Goal: Use online tool/utility

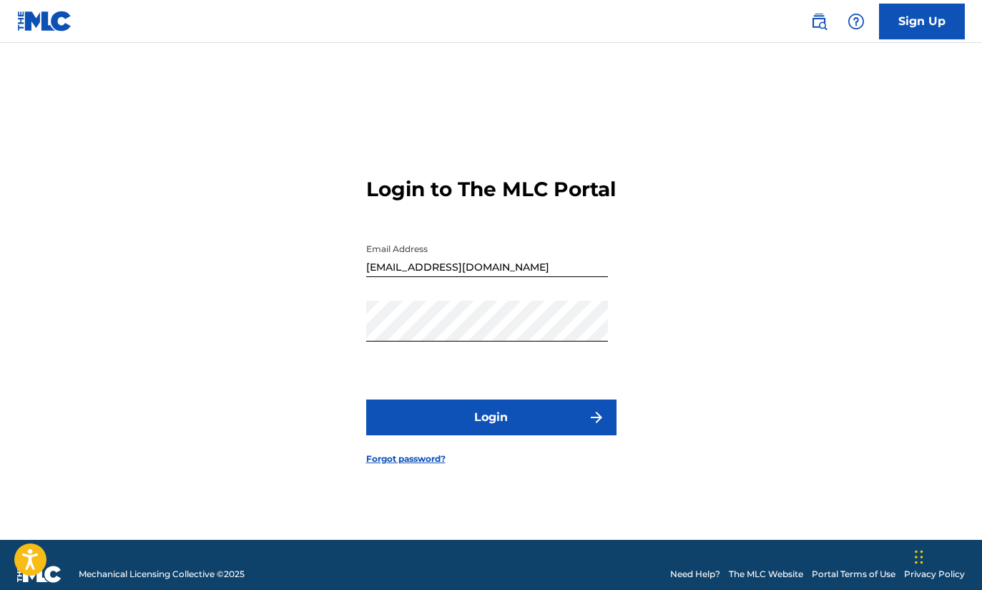
click at [506, 431] on button "Login" at bounding box center [491, 417] width 250 height 36
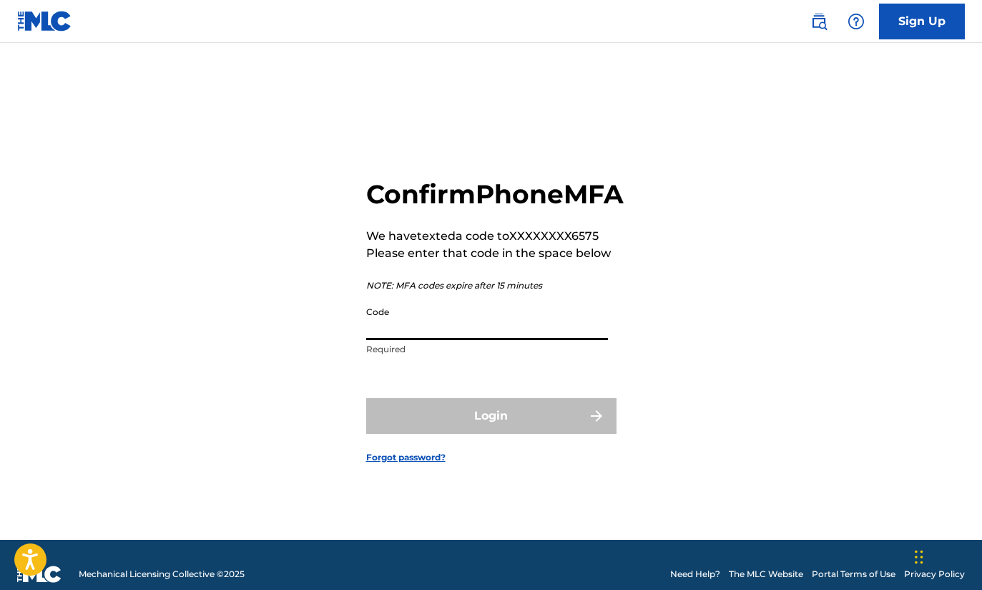
click at [419, 333] on input "Code" at bounding box center [487, 319] width 242 height 41
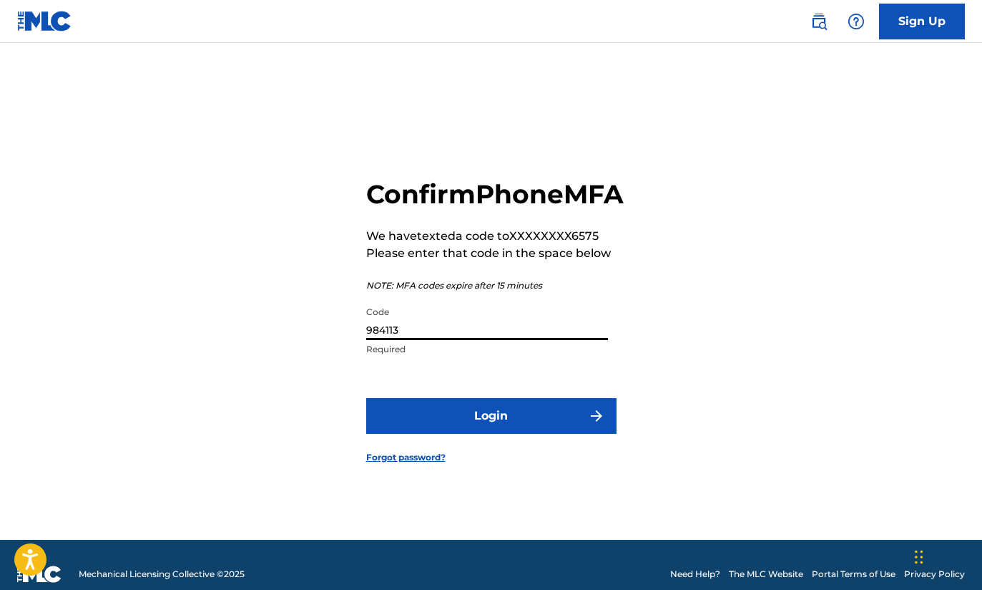
type input "984113"
click at [451, 434] on button "Login" at bounding box center [491, 416] width 250 height 36
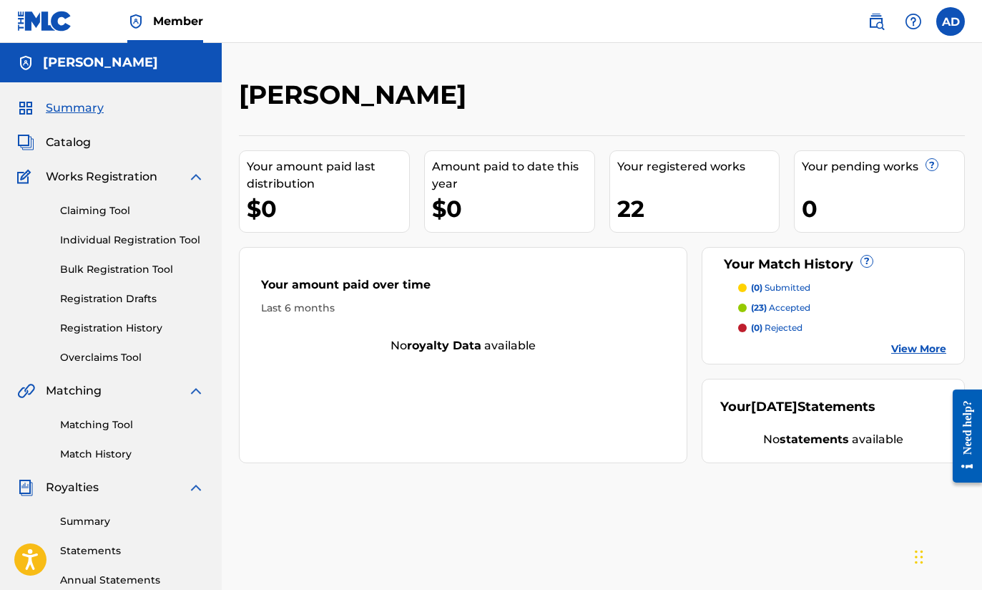
click at [111, 451] on link "Match History" at bounding box center [132, 453] width 145 height 15
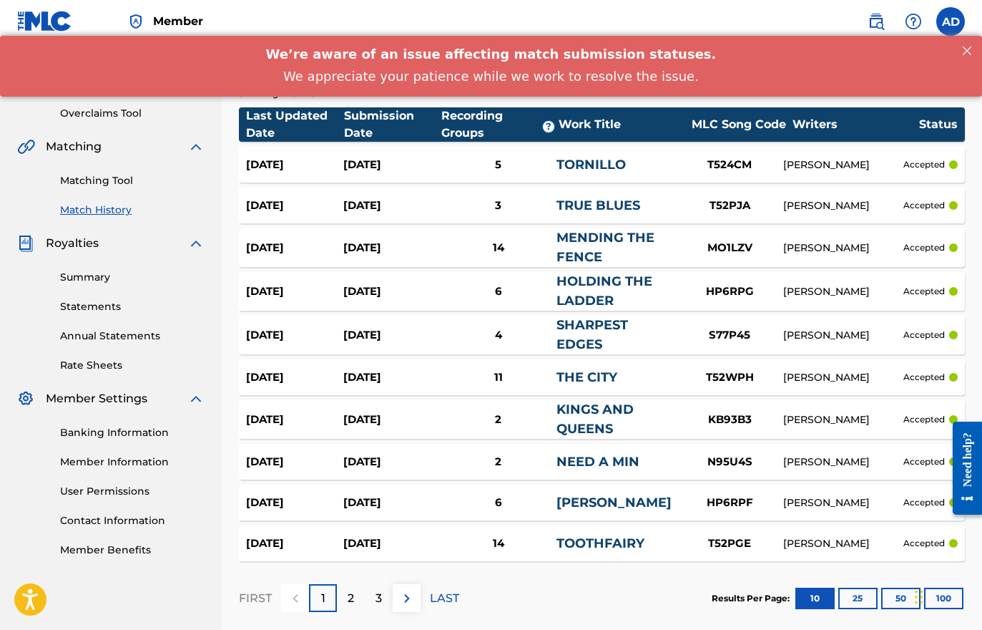
scroll to position [282, 0]
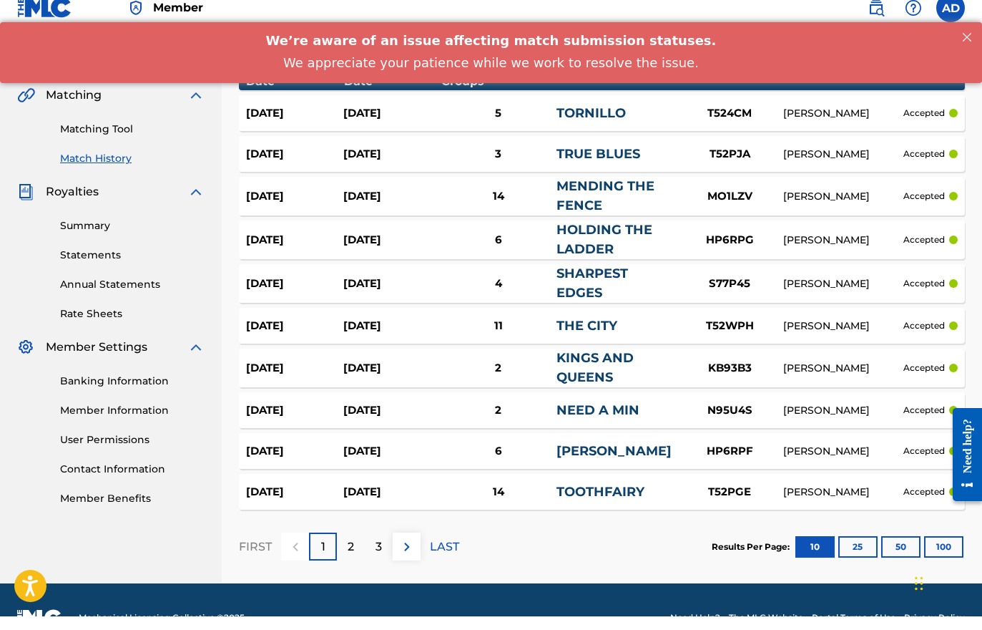
click at [354, 552] on p "2" at bounding box center [351, 560] width 6 height 17
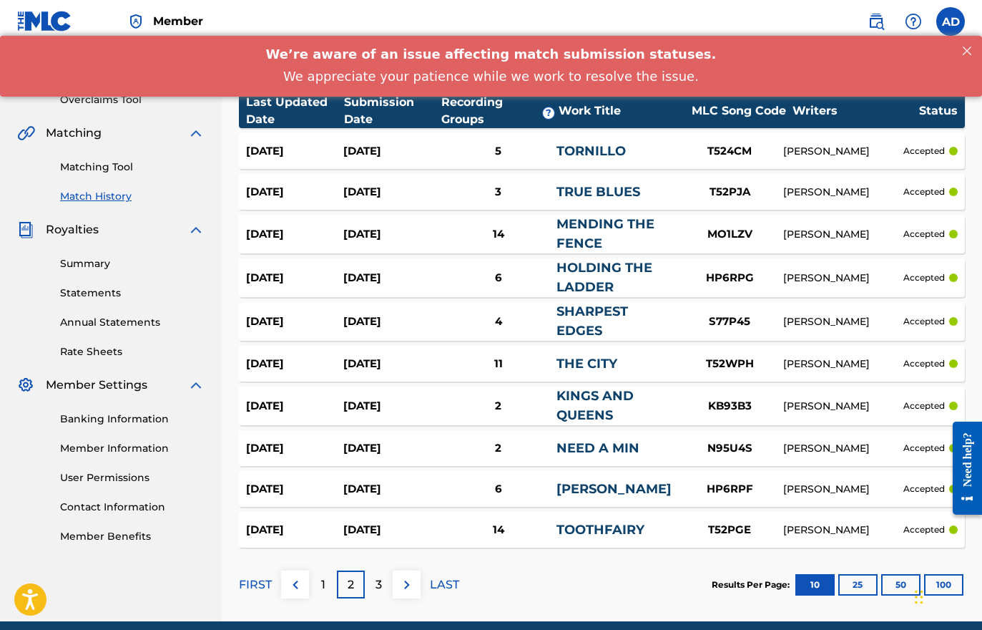
scroll to position [263, 0]
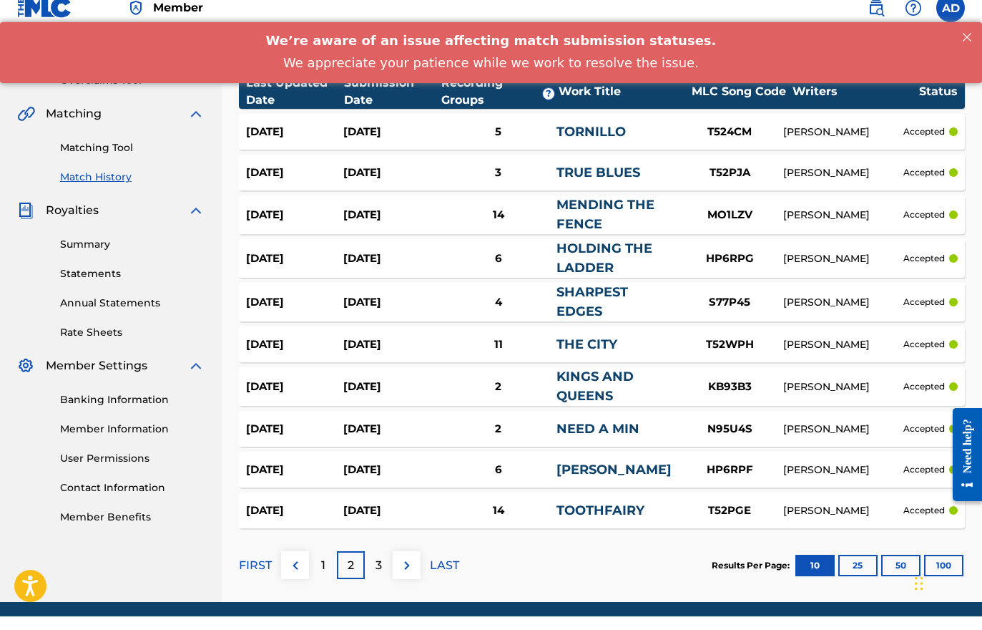
click at [381, 570] on p "3" at bounding box center [379, 578] width 6 height 17
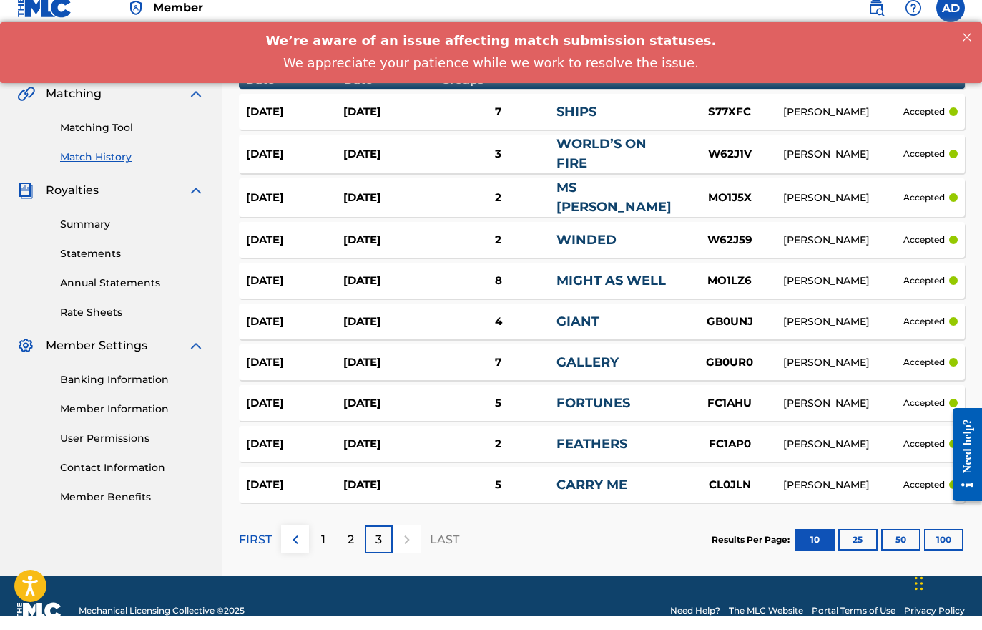
scroll to position [284, 0]
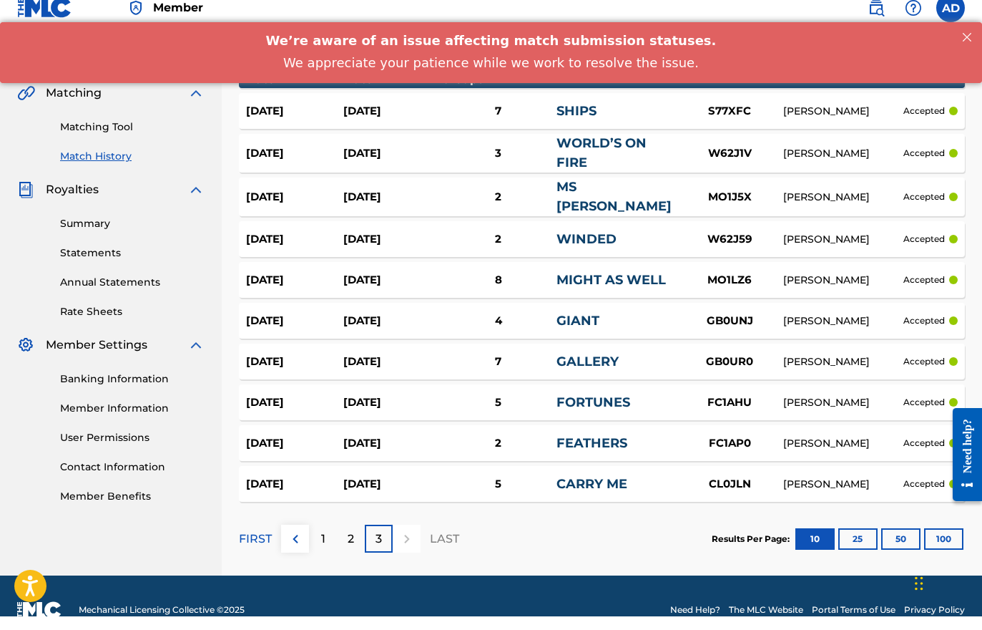
click at [859, 542] on button "25" at bounding box center [857, 552] width 39 height 21
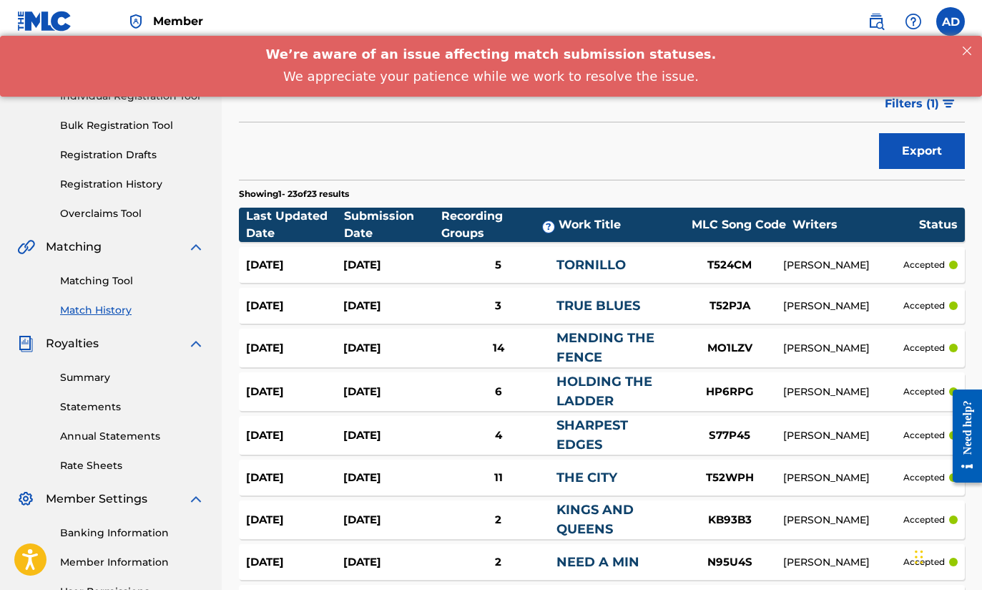
scroll to position [142, 0]
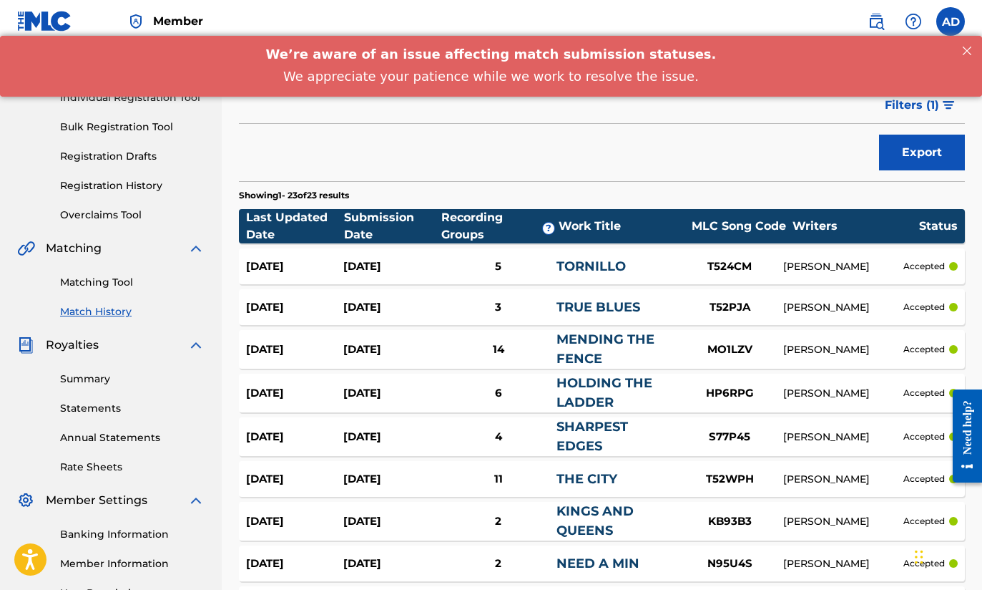
click at [89, 288] on link "Matching Tool" at bounding box center [132, 282] width 145 height 15
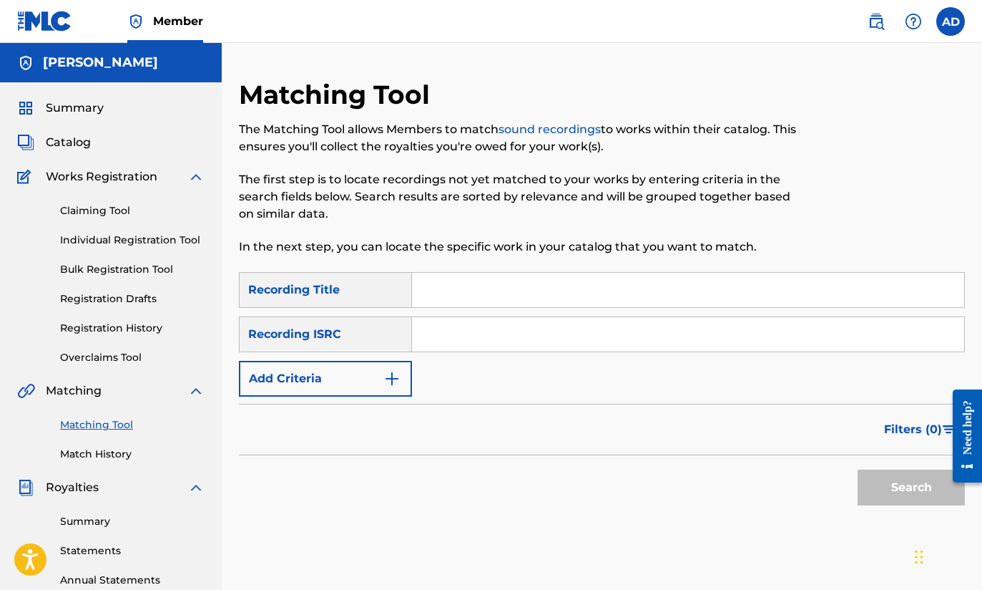
click at [462, 278] on input "Search Form" at bounding box center [688, 290] width 552 height 34
type input "[US_STATE]"
click at [379, 388] on button "Add Criteria" at bounding box center [325, 379] width 173 height 36
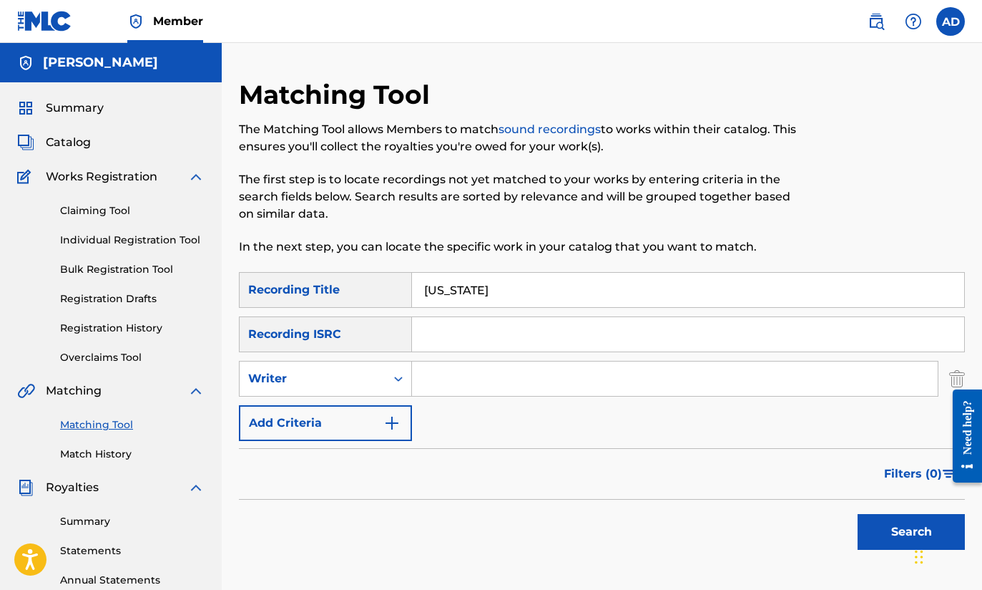
click at [371, 423] on button "Add Criteria" at bounding box center [325, 423] width 173 height 36
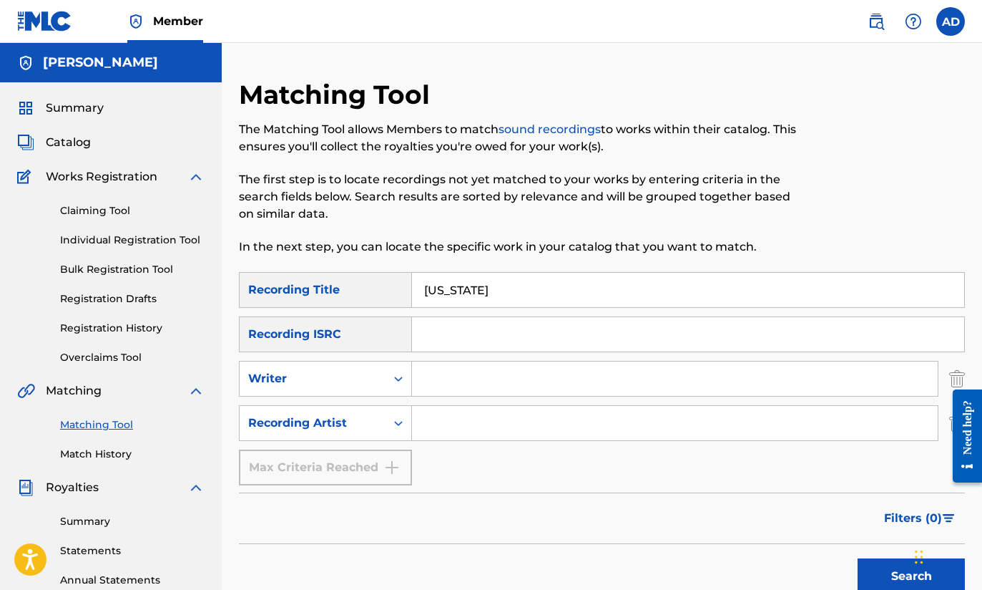
click at [436, 422] on input "Search Form" at bounding box center [675, 423] width 526 height 34
type input "The lil smokies"
click at [911, 576] on button "Search" at bounding box center [911, 576] width 107 height 36
click at [0, 363] on div "Summary Catalog Works Registration Claiming Tool Individual Registration Tool B…" at bounding box center [111, 450] width 222 height 736
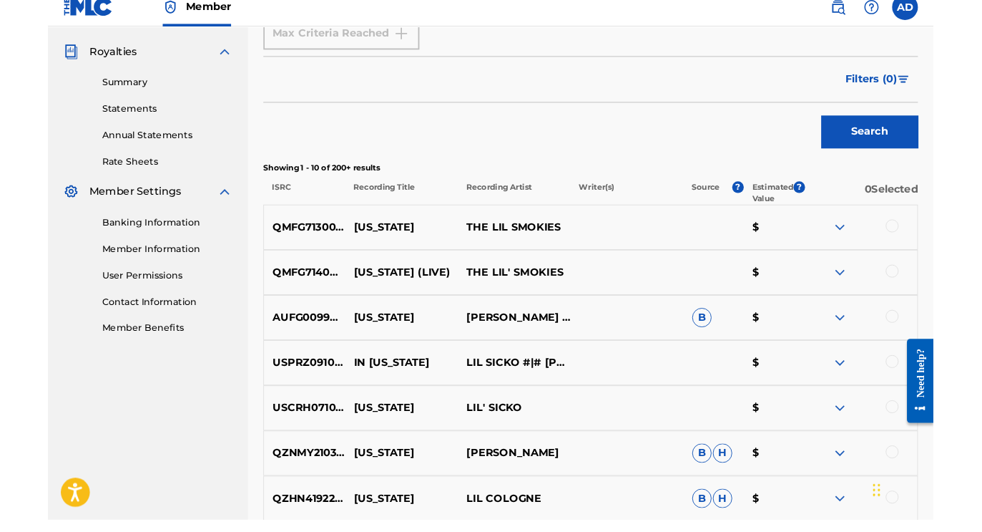
scroll to position [431, 0]
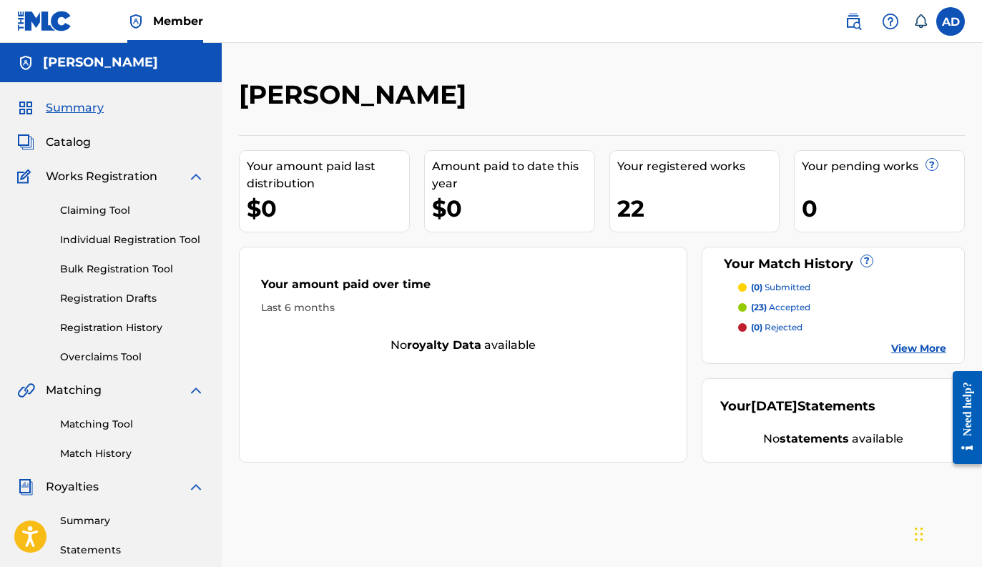
click at [109, 423] on link "Matching Tool" at bounding box center [132, 424] width 145 height 15
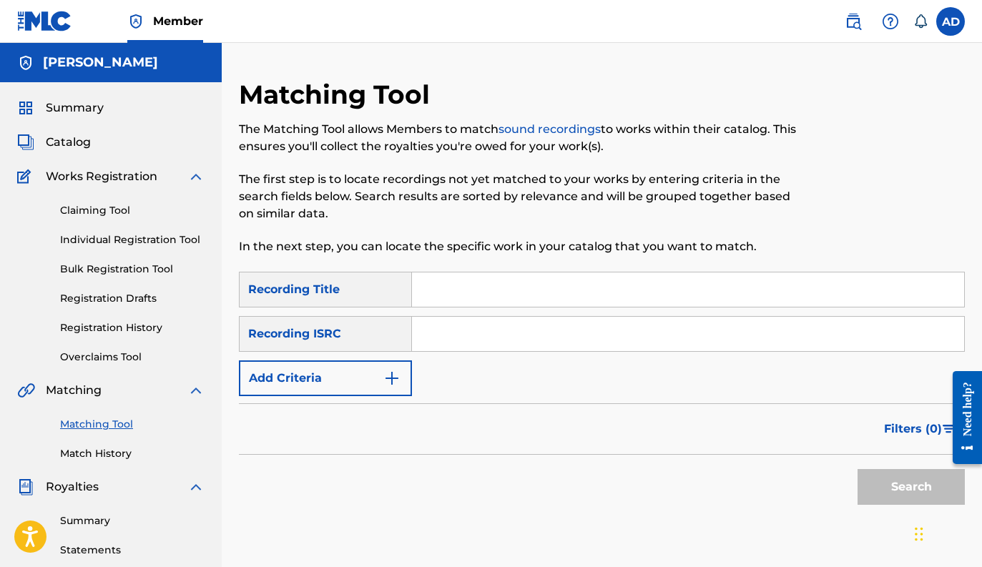
click at [483, 289] on input "Search Form" at bounding box center [688, 290] width 552 height 34
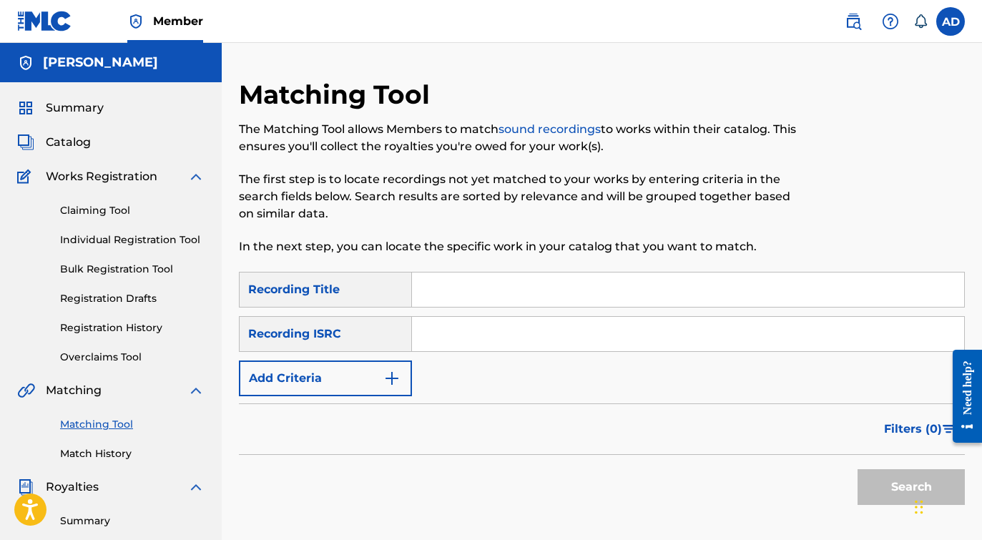
click at [483, 289] on input "Search Form" at bounding box center [688, 290] width 552 height 34
type input "Decades"
click at [371, 388] on button "Add Criteria" at bounding box center [325, 379] width 173 height 36
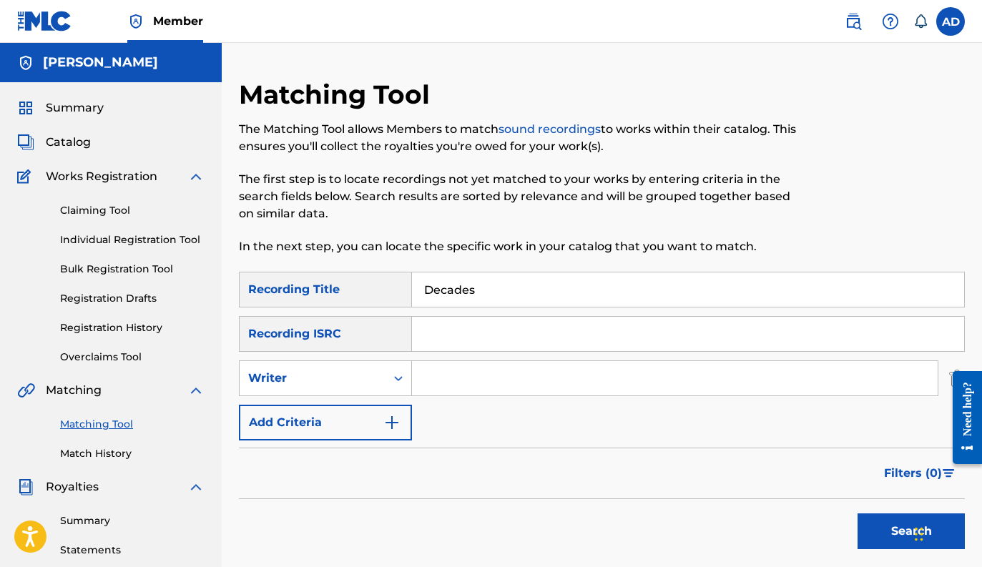
click at [374, 413] on button "Add Criteria" at bounding box center [325, 423] width 173 height 36
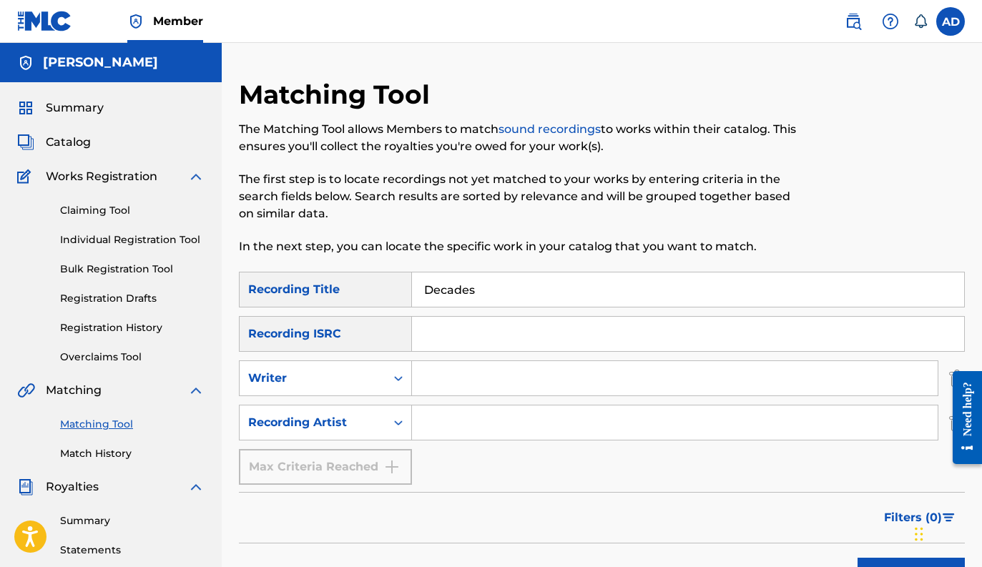
click at [457, 422] on input "Search Form" at bounding box center [675, 423] width 526 height 34
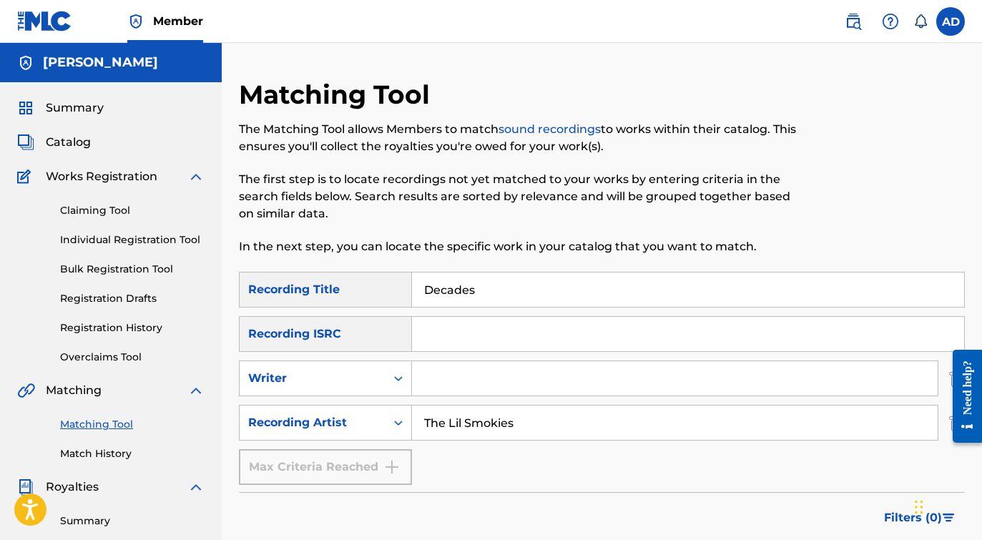
type input "The Lil Smokies"
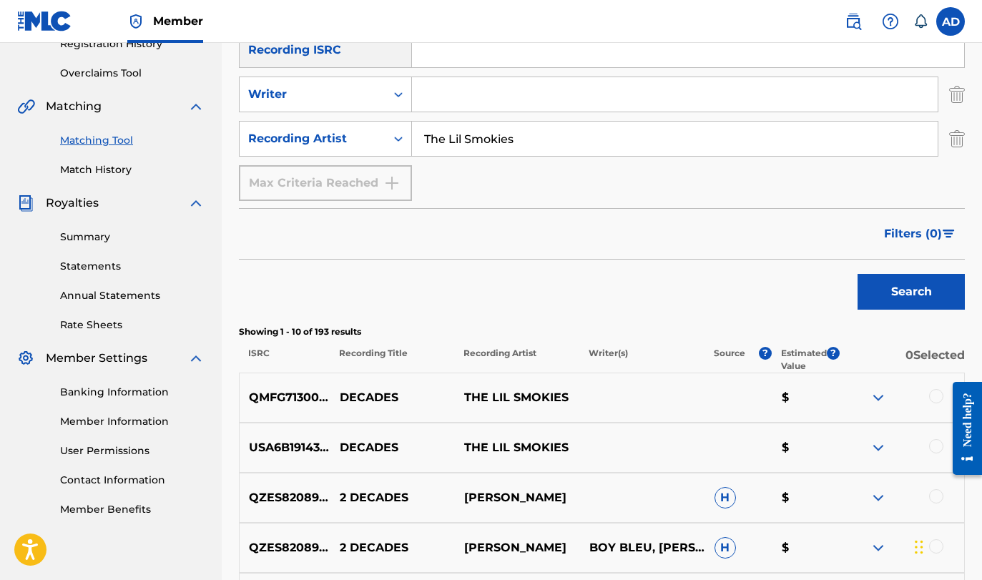
scroll to position [295, 0]
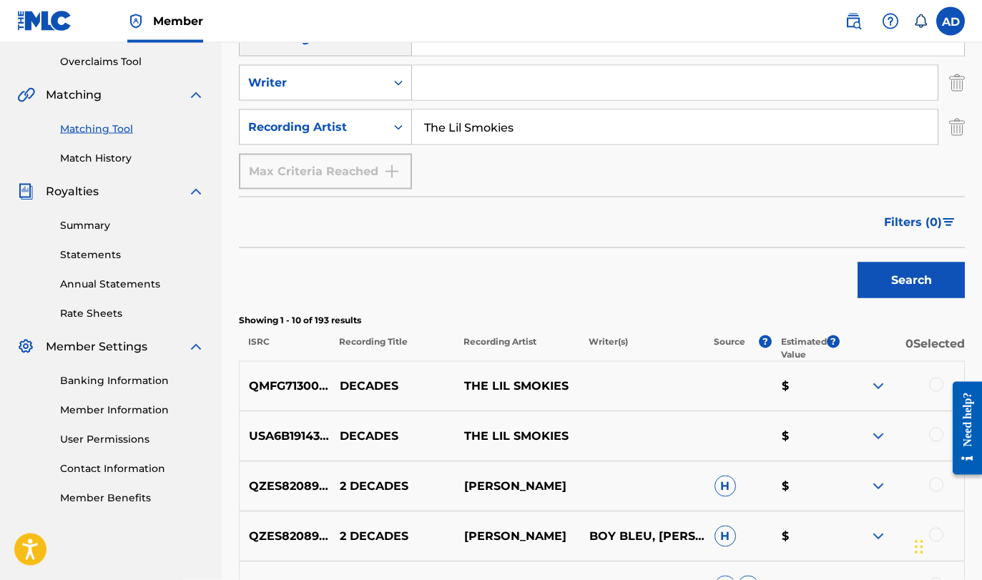
click at [938, 383] on div at bounding box center [936, 385] width 14 height 14
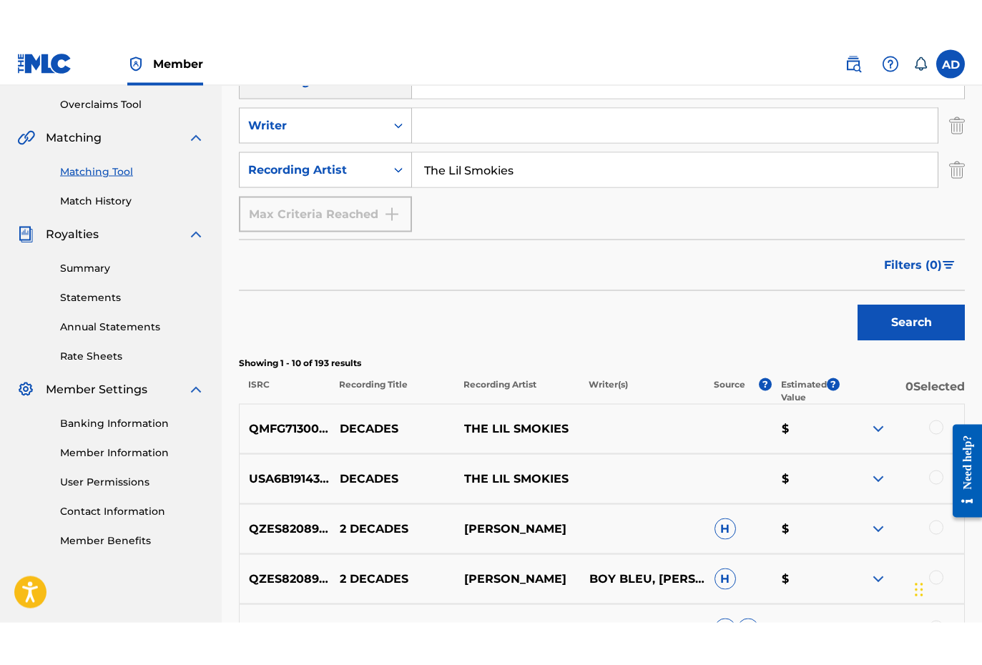
scroll to position [296, 0]
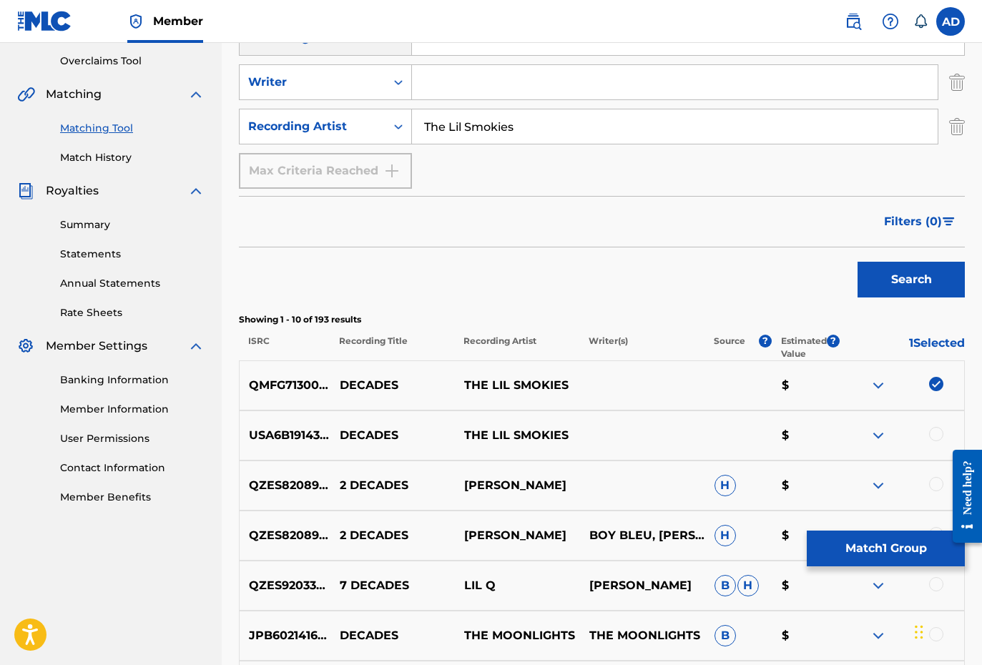
click at [934, 441] on div at bounding box center [936, 434] width 14 height 14
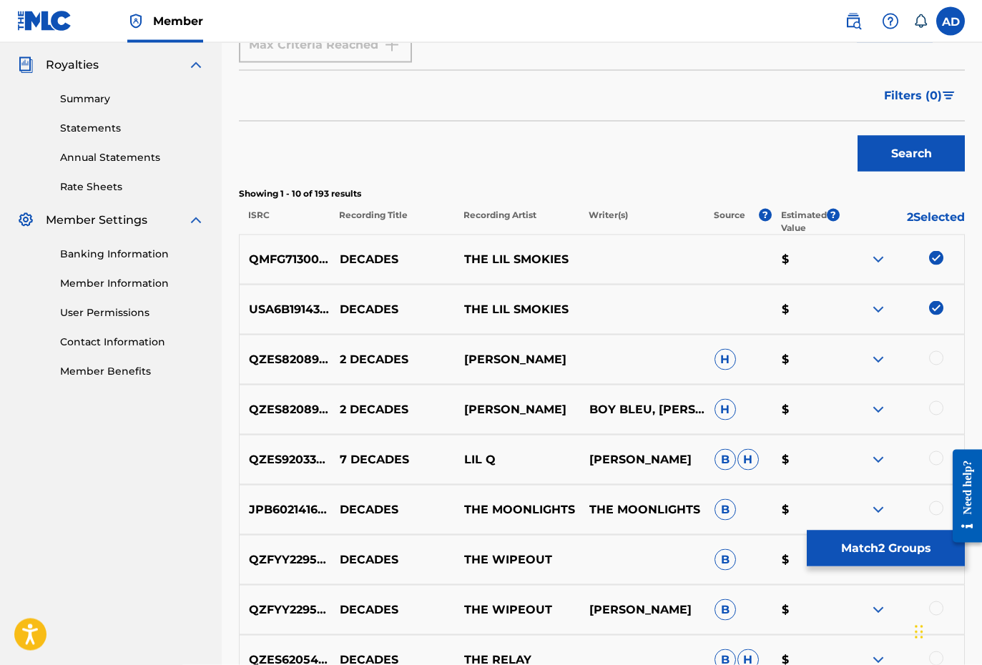
scroll to position [423, 0]
click at [891, 557] on button "Match 2 Groups" at bounding box center [886, 549] width 158 height 36
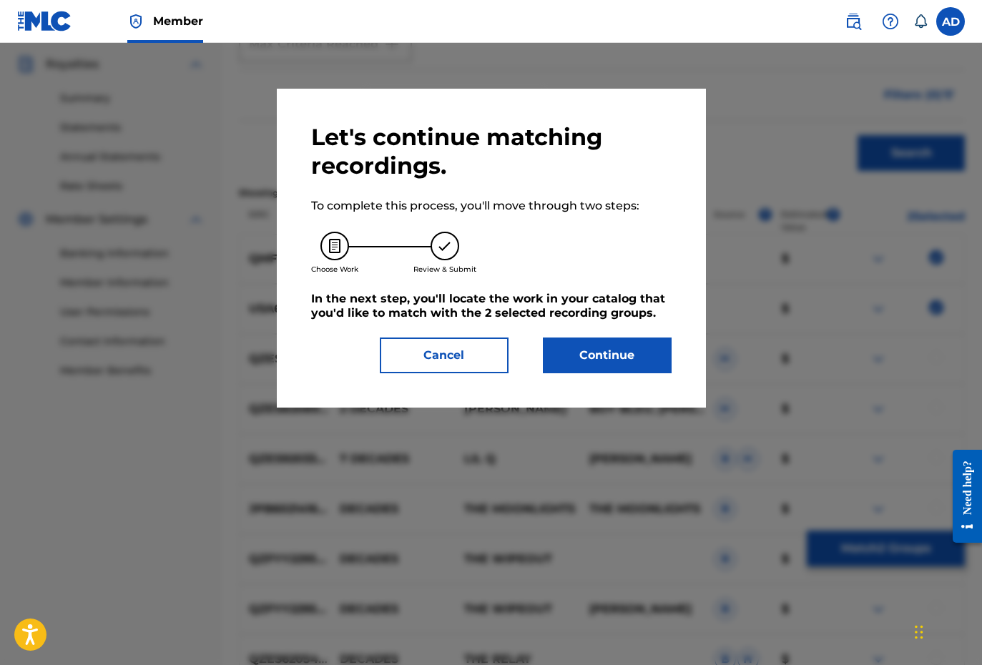
click at [607, 350] on button "Continue" at bounding box center [607, 356] width 129 height 36
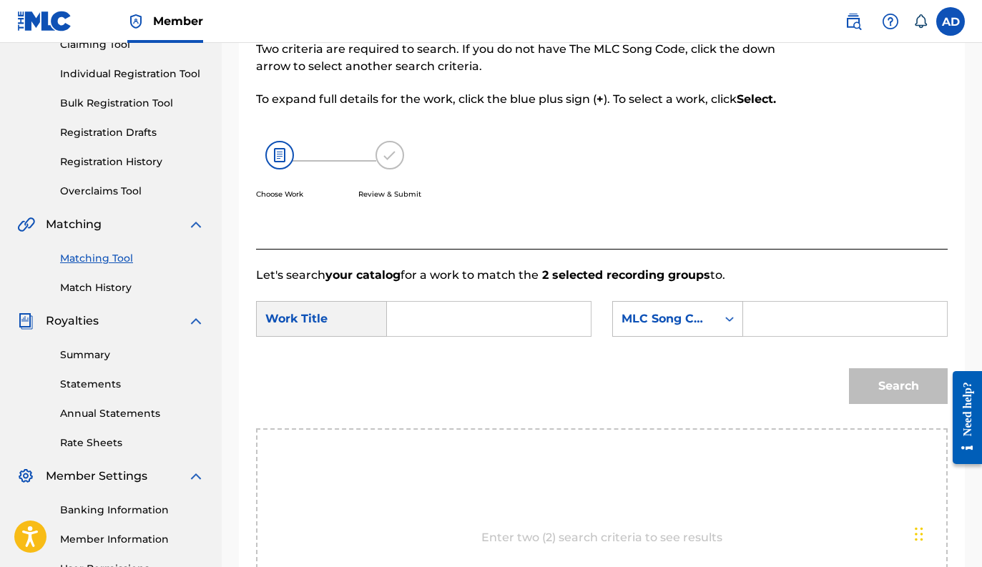
scroll to position [165, 0]
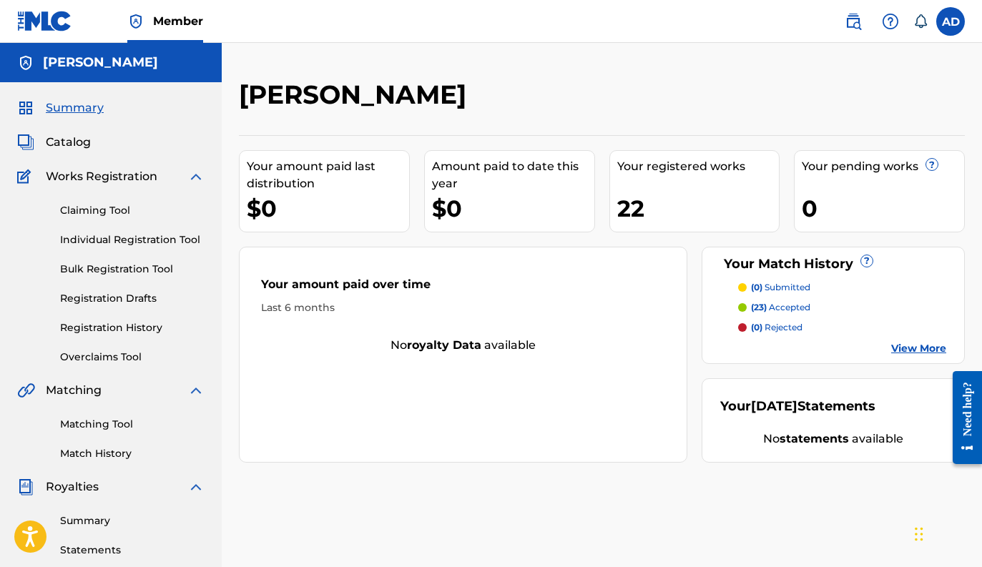
click at [242, 306] on div "Your amount paid over time Last 6 months" at bounding box center [463, 296] width 447 height 82
click at [111, 423] on link "Matching Tool" at bounding box center [132, 424] width 145 height 15
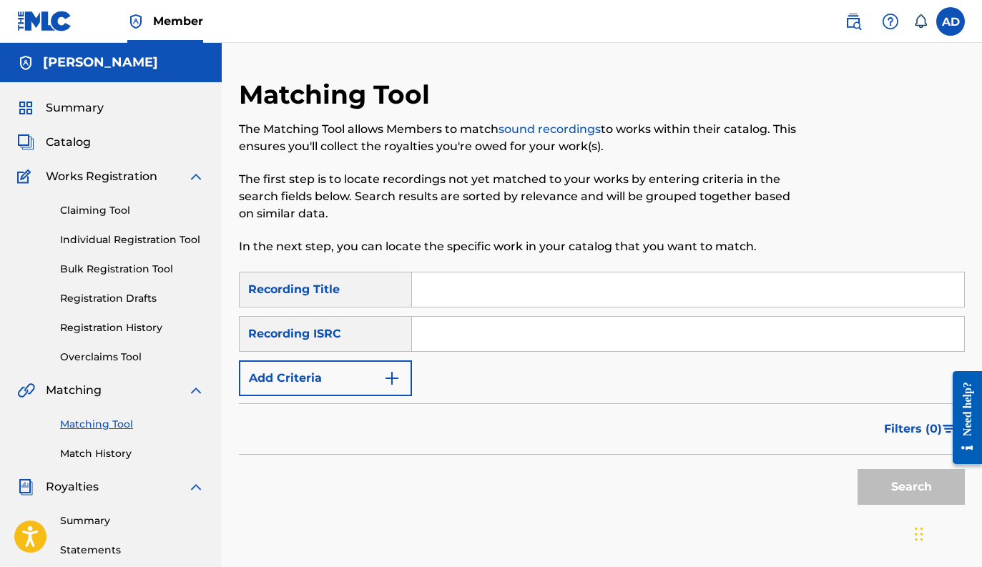
click at [424, 289] on input "Search Form" at bounding box center [688, 290] width 552 height 34
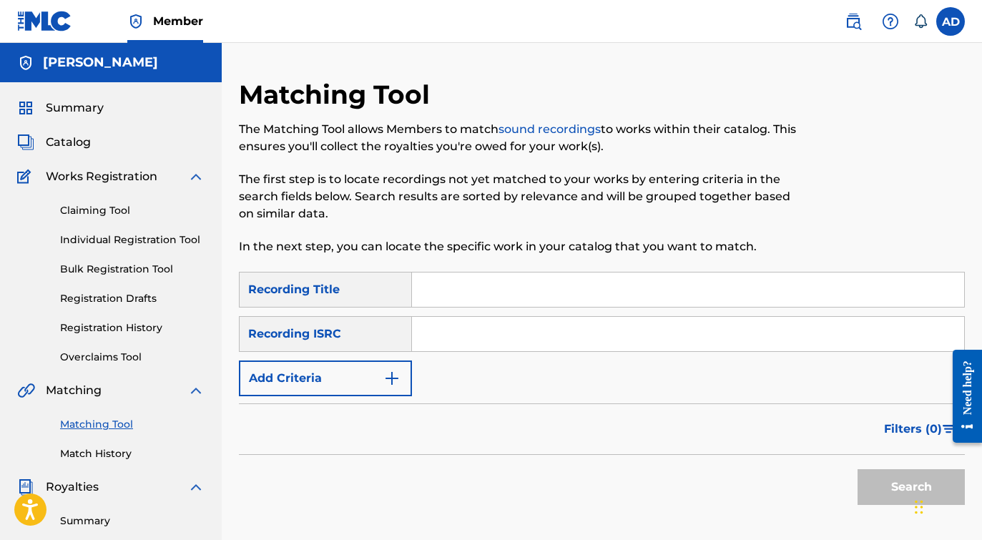
click at [424, 289] on input "Search Form" at bounding box center [688, 290] width 552 height 34
click at [426, 289] on input "Search Form" at bounding box center [688, 290] width 552 height 34
